Goal: Transaction & Acquisition: Purchase product/service

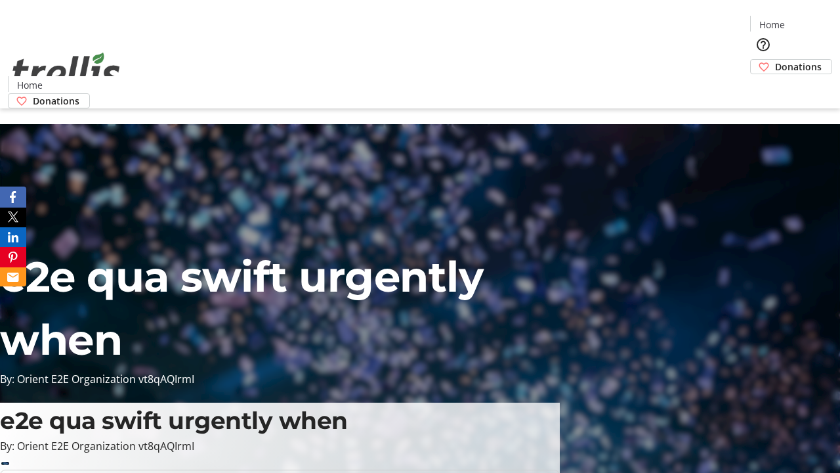
click at [775, 60] on span "Donations" at bounding box center [798, 67] width 47 height 14
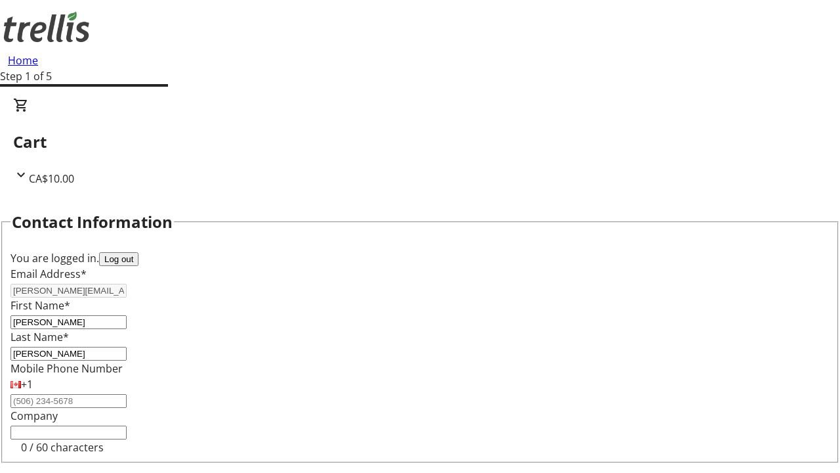
scroll to position [176, 0]
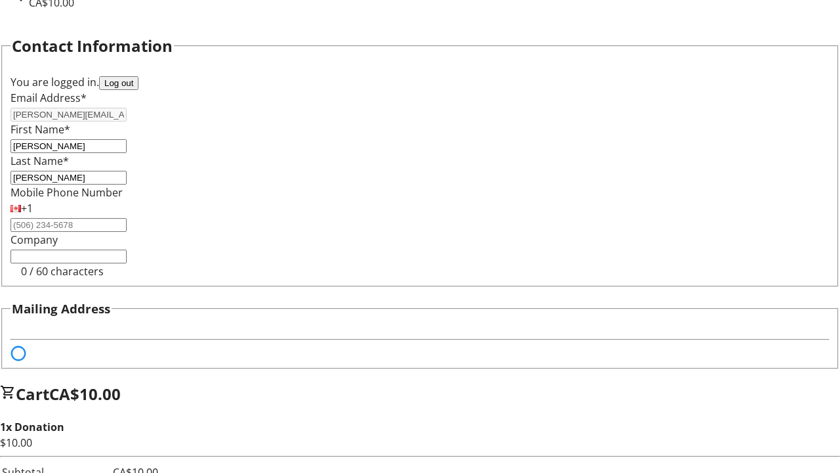
select select "BC"
select select "CA"
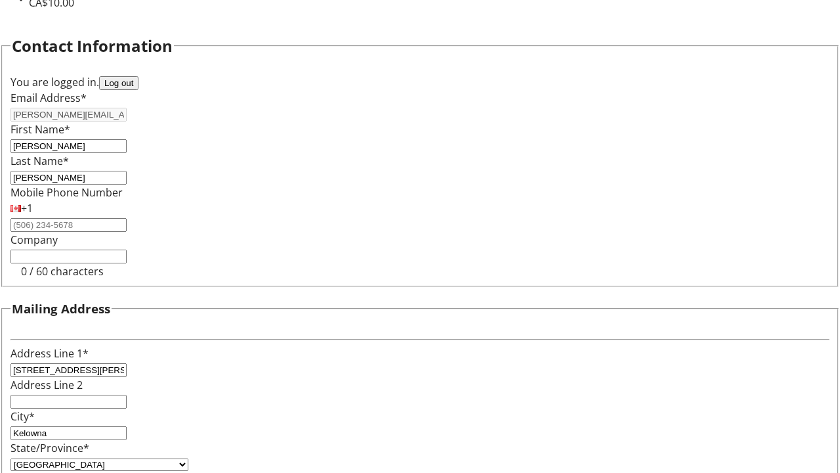
type input "V1Y 0C2"
